Goal: Task Accomplishment & Management: Use online tool/utility

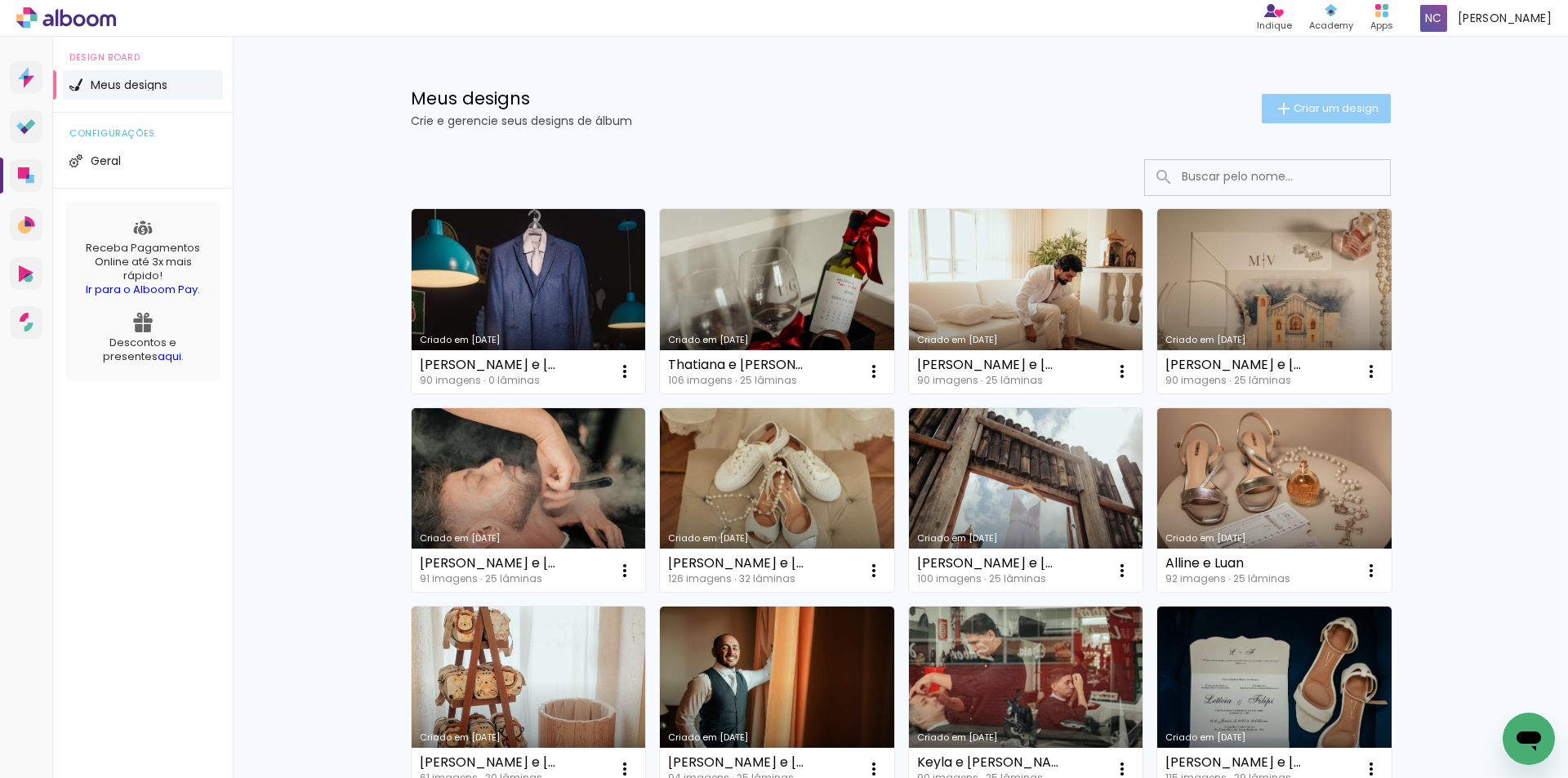
click at [1309, 117] on paper-button "Criar um design" at bounding box center [1326, 109] width 129 height 30
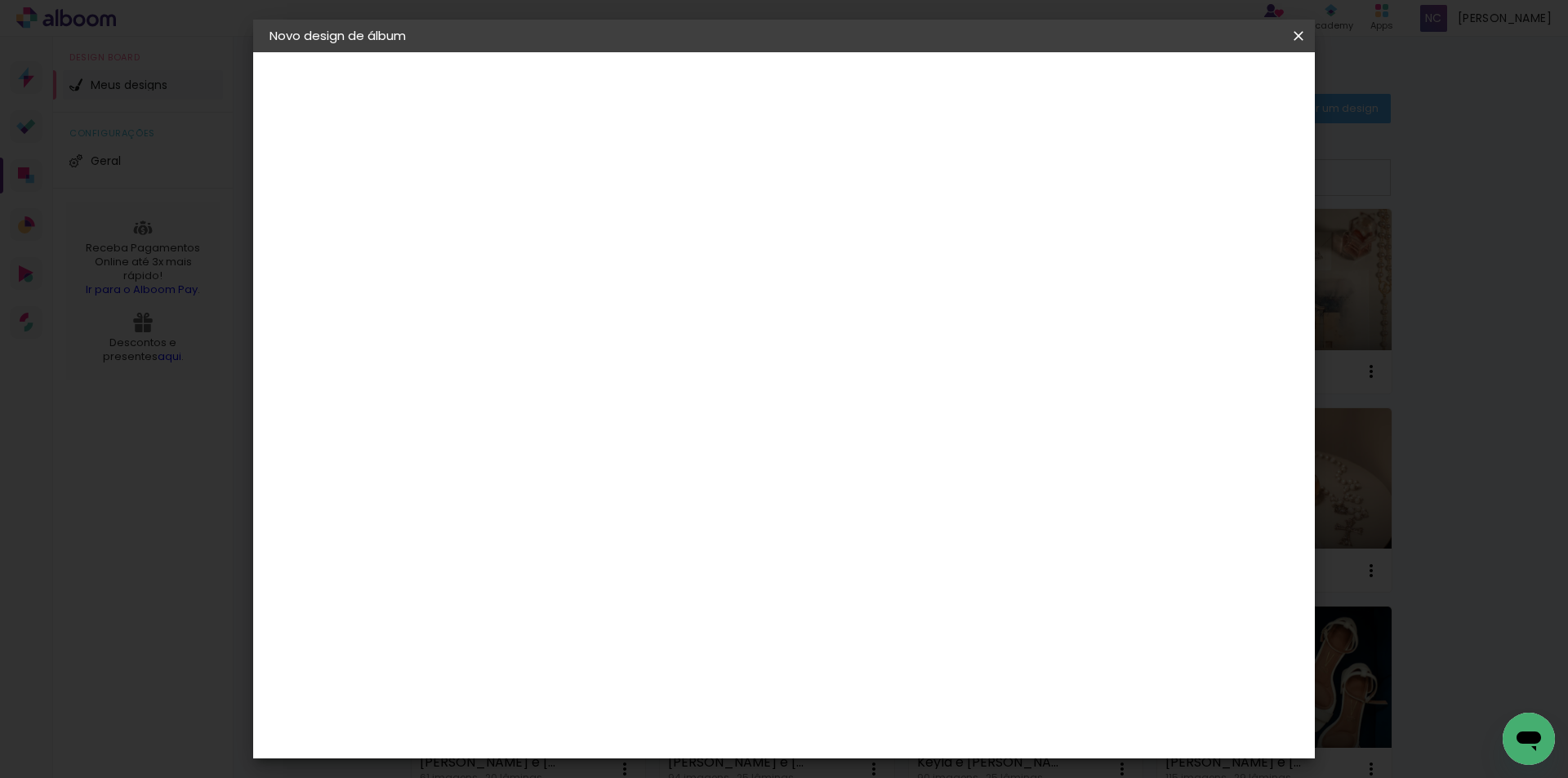
click at [537, 227] on input at bounding box center [537, 219] width 0 height 25
type input "[PERSON_NAME] e [PERSON_NAME]"
type paper-input "[PERSON_NAME] e [PERSON_NAME]"
click at [704, 92] on paper-button "Avançar" at bounding box center [664, 87] width 80 height 28
click at [603, 316] on input at bounding box center [578, 311] width 165 height 20
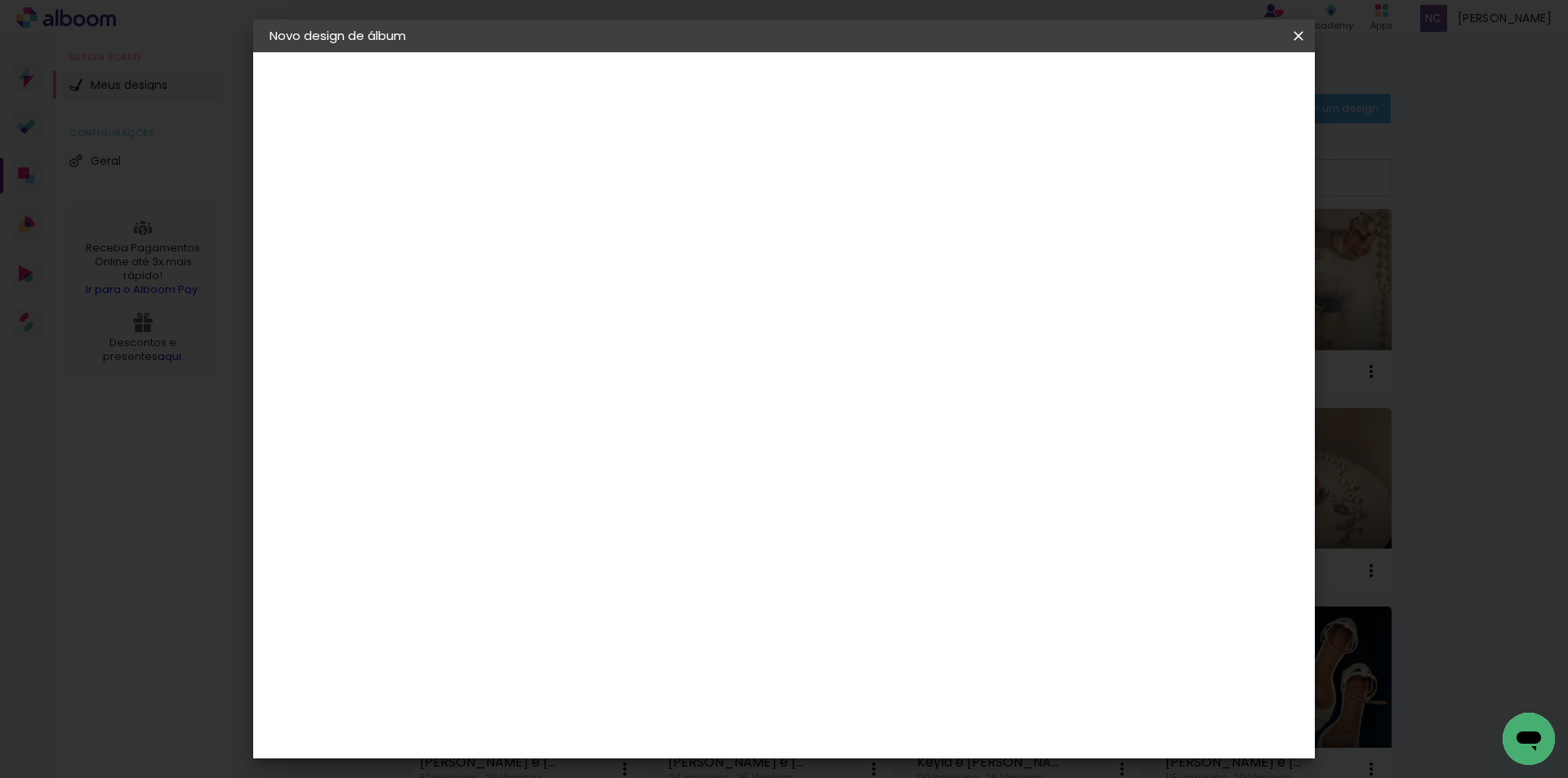
type input "luiz"
type paper-input "luiz"
click at [620, 388] on div "Encadernadora Argentina Brasil Bolívia Equador Portugal Peru Uruguai L Luiz Fot…" at bounding box center [566, 274] width 153 height 232
click at [619, 383] on paper-item "Luiz Fotógrafo" at bounding box center [566, 369] width 153 height 36
click at [806, 76] on paper-button "Avançar" at bounding box center [767, 87] width 80 height 28
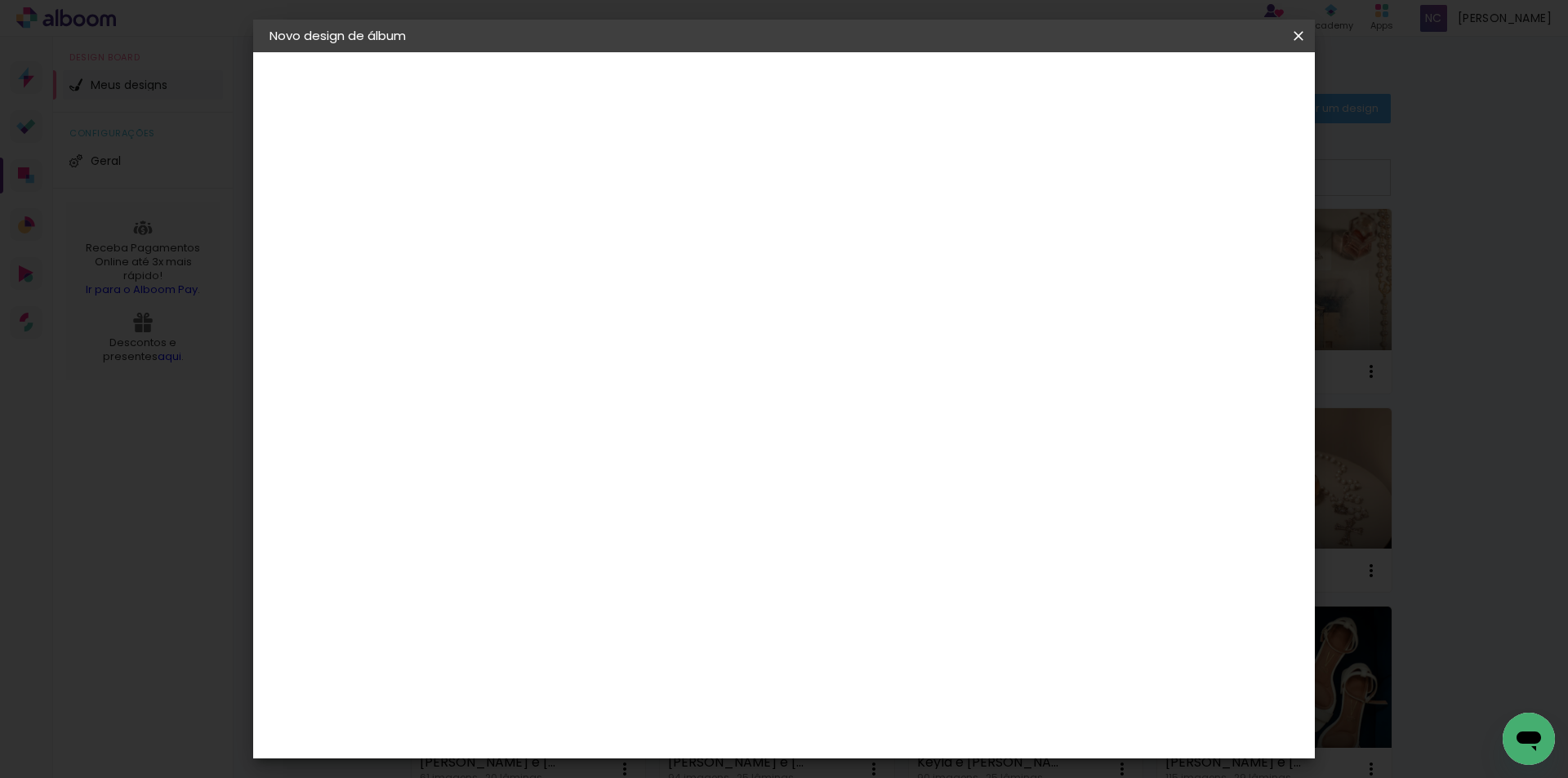
click at [600, 278] on input "text" at bounding box center [568, 284] width 64 height 25
click at [0, 0] on slot "Encadernados" at bounding box center [0, 0] width 0 height 0
type input "Encadernados"
click at [647, 510] on span "30 x 60" at bounding box center [608, 526] width 76 height 33
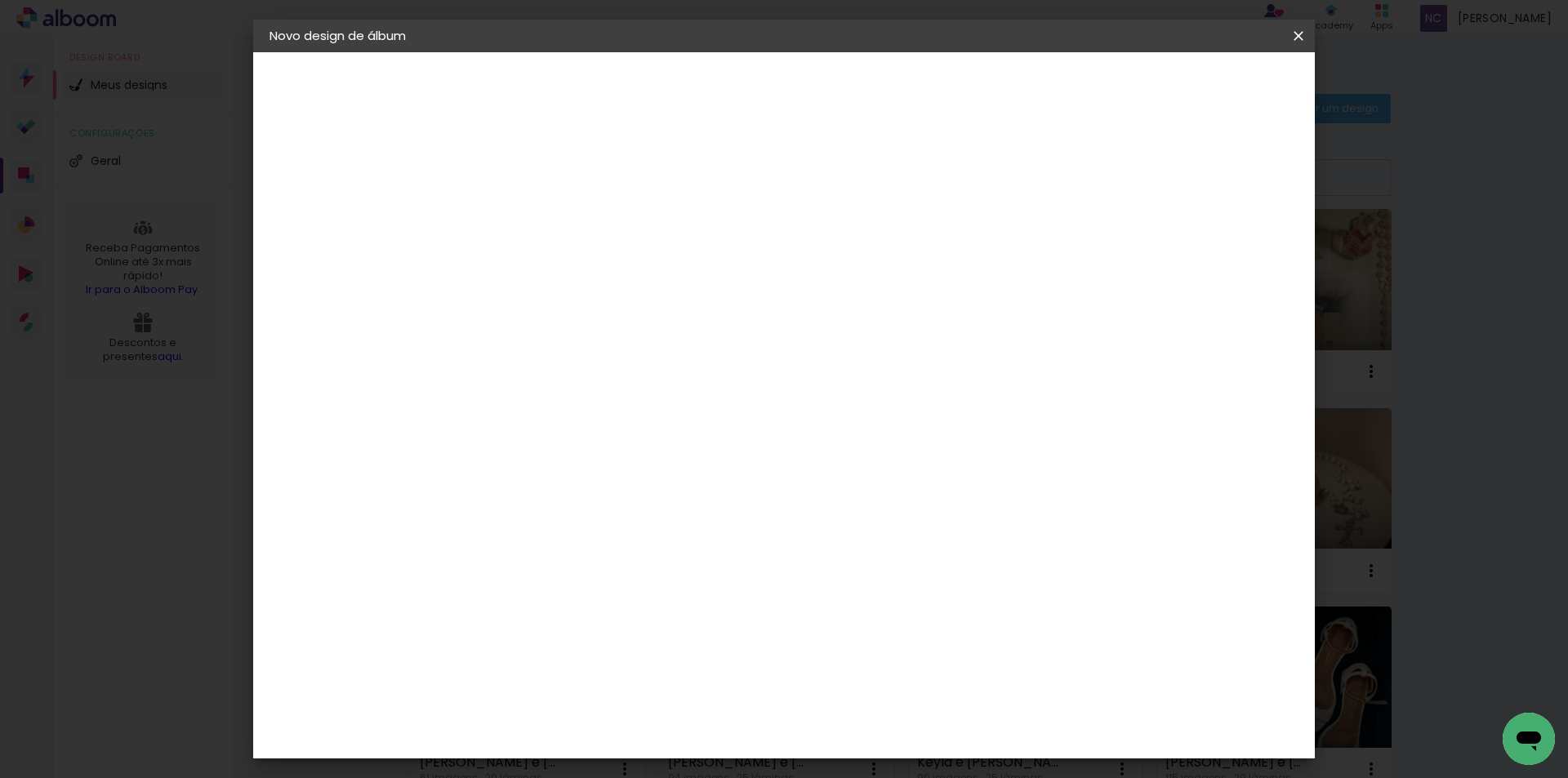
click at [0, 0] on slot "Avançar" at bounding box center [0, 0] width 0 height 0
click at [1196, 85] on span "Iniciar design" at bounding box center [1160, 86] width 75 height 11
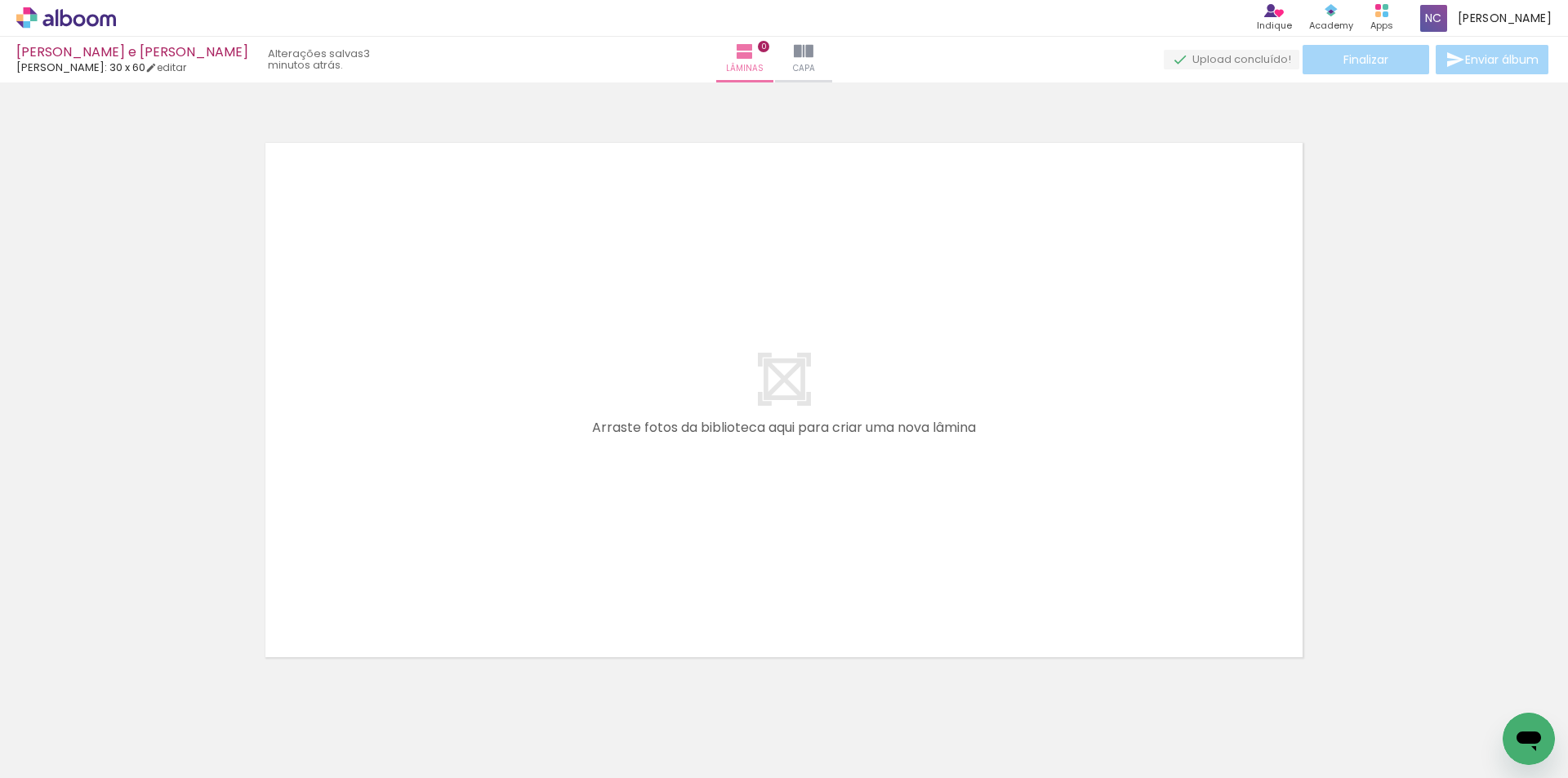
scroll to position [0, 48]
click at [115, 17] on icon at bounding box center [108, 20] width 15 height 12
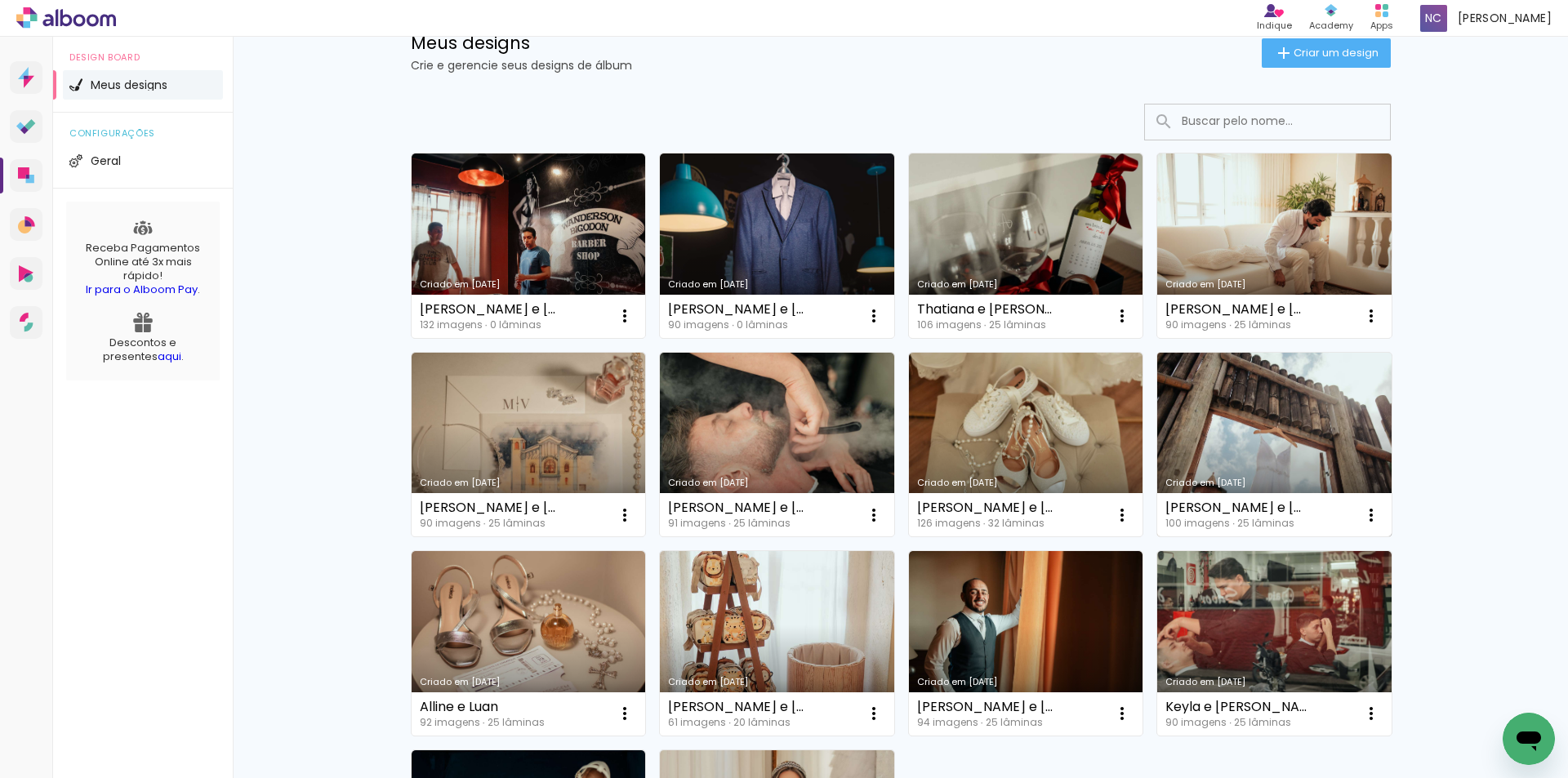
scroll to position [81, 0]
